Goal: Task Accomplishment & Management: Manage account settings

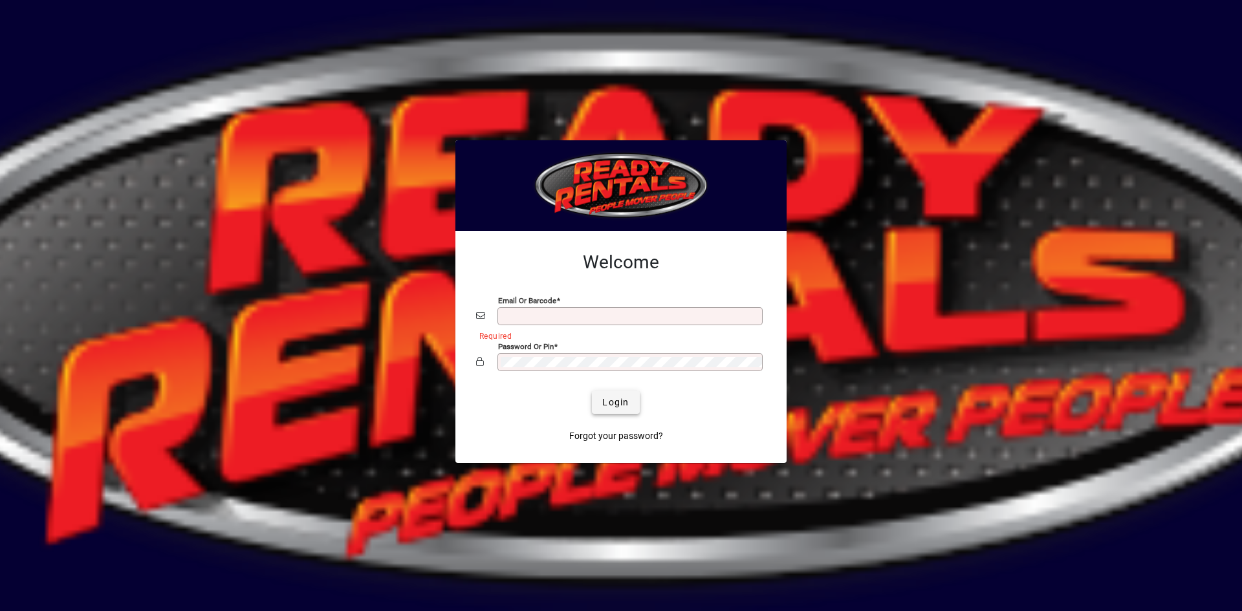
type input "**********"
click at [612, 402] on span "Login" at bounding box center [615, 403] width 27 height 14
